Goal: Task Accomplishment & Management: Complete application form

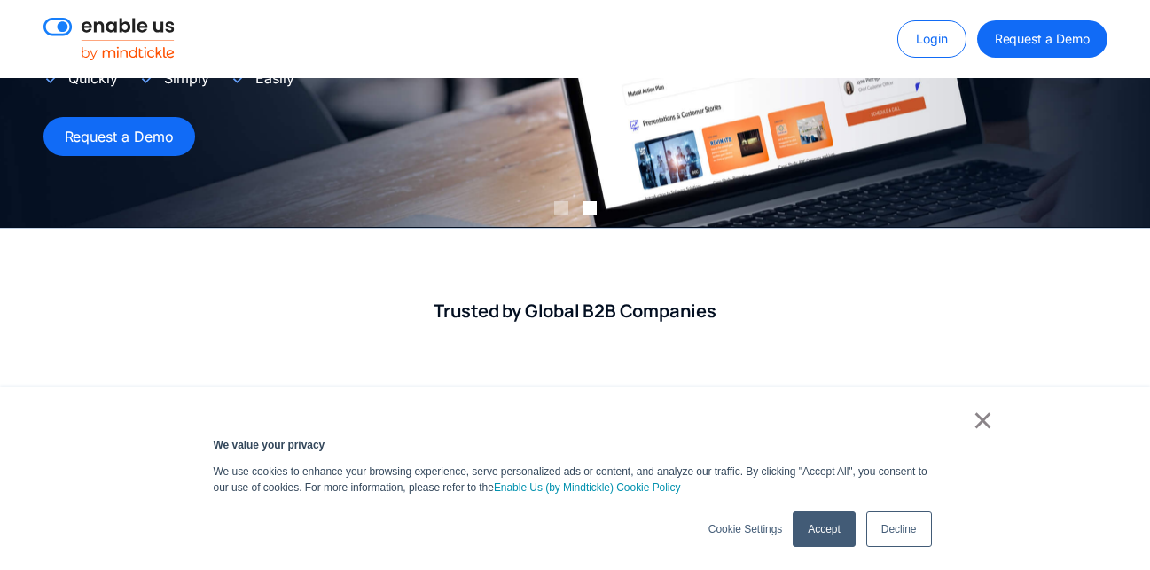
scroll to position [212, 0]
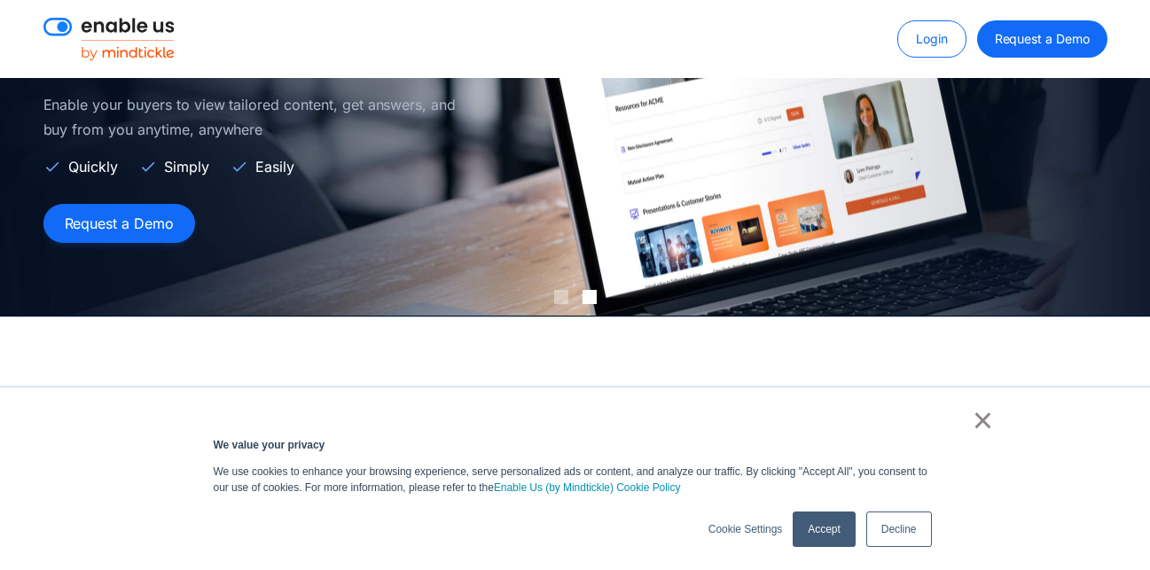
click at [148, 230] on link "Request a Demo" at bounding box center [119, 223] width 152 height 39
